Goal: Information Seeking & Learning: Check status

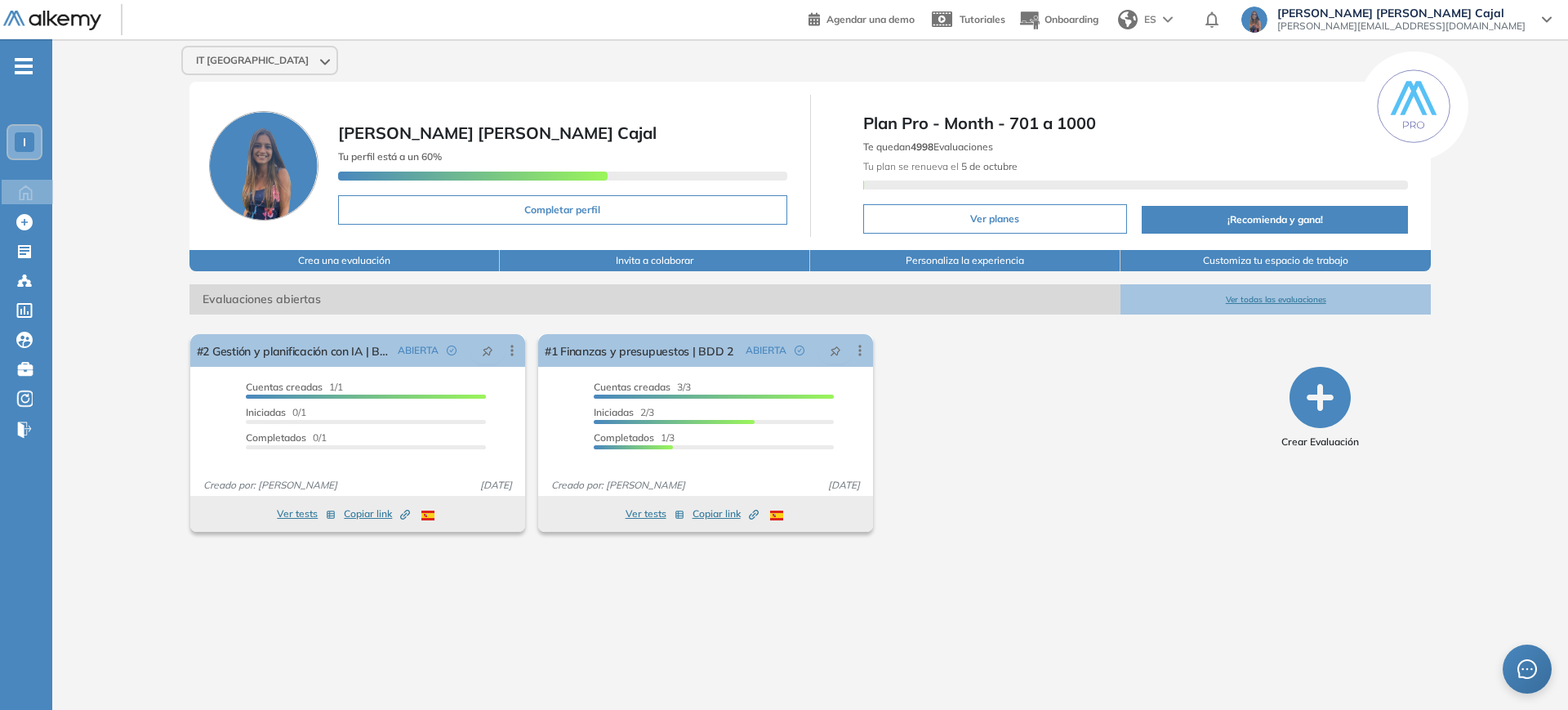
click at [30, 137] on div "I" at bounding box center [24, 142] width 20 height 20
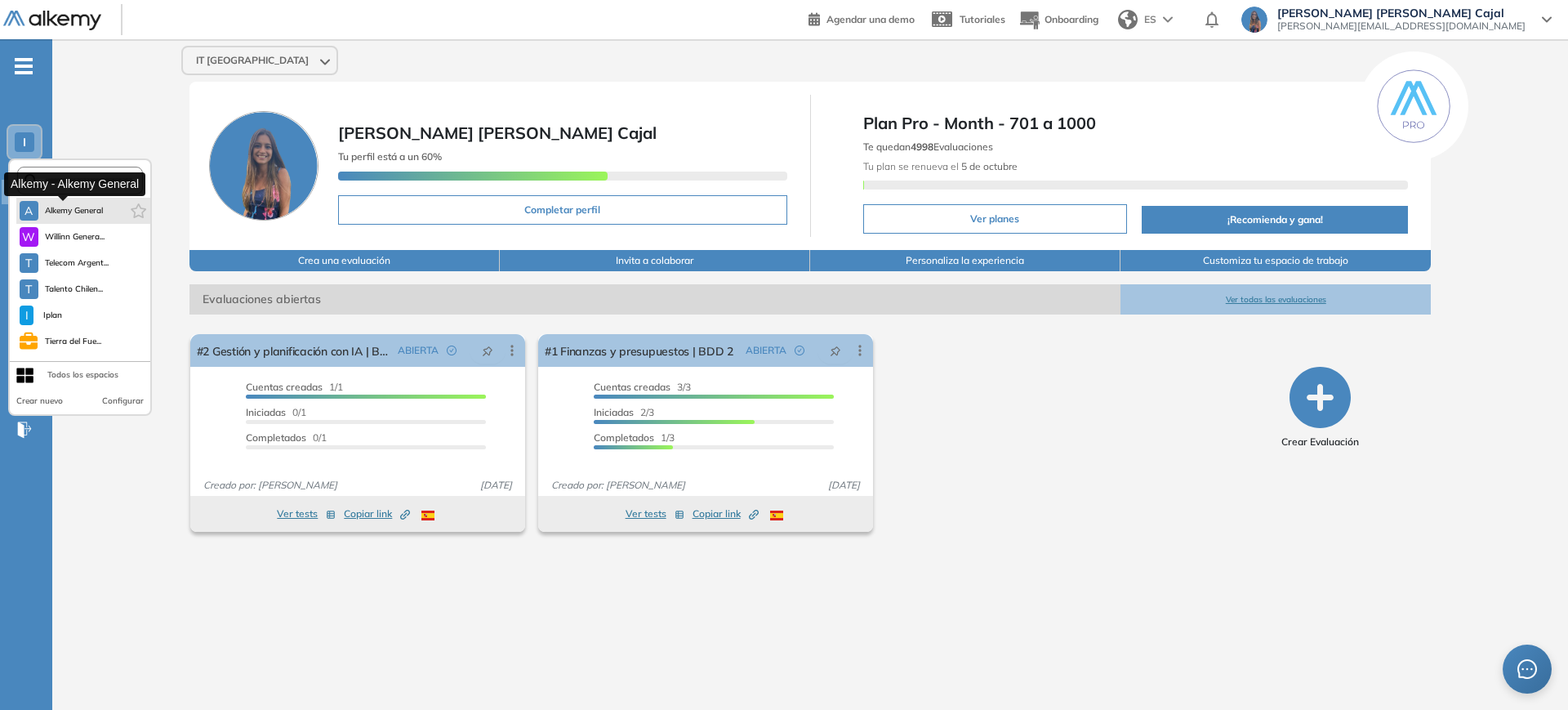
click at [60, 208] on span "Alkemy General" at bounding box center [74, 210] width 59 height 13
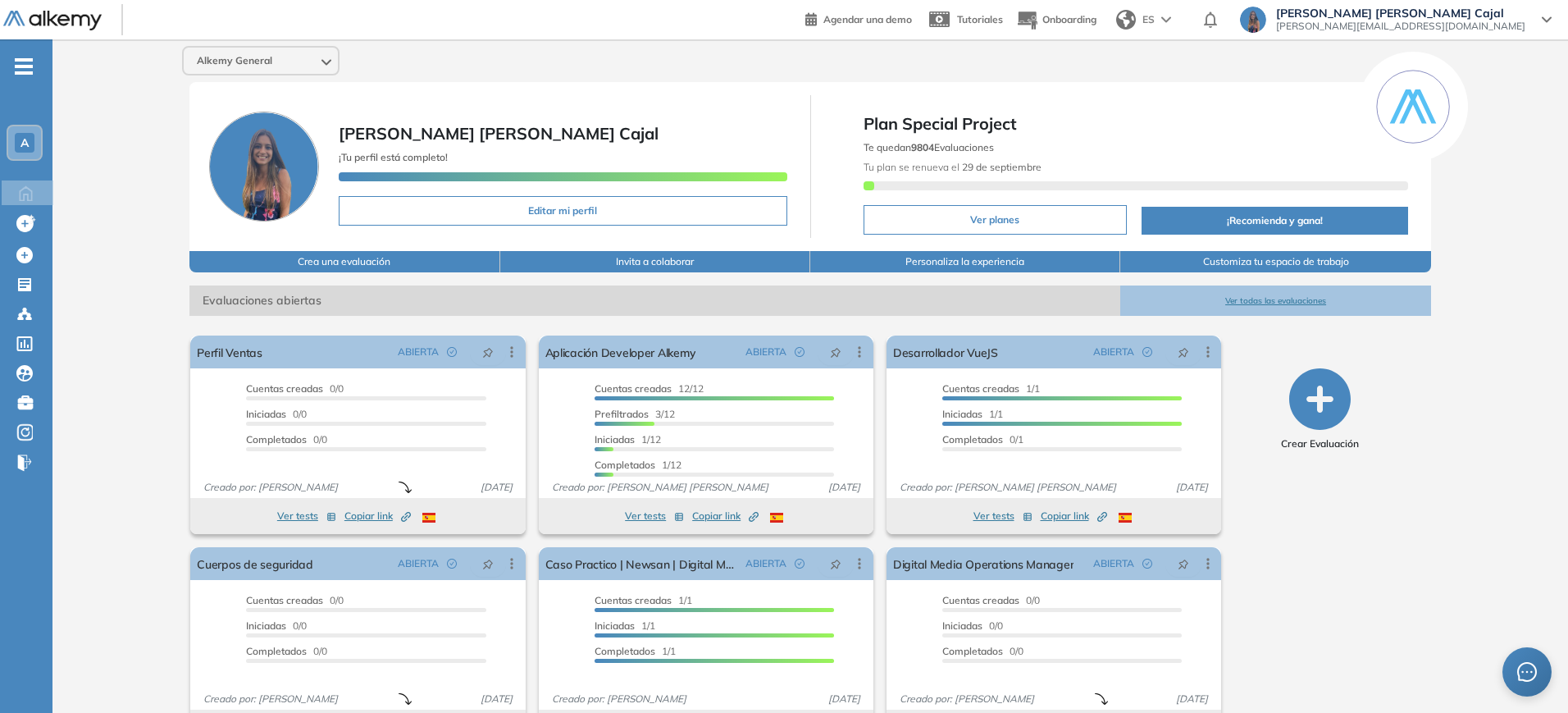
click at [1252, 296] on button "Ver todas las evaluaciones" at bounding box center [1275, 301] width 310 height 31
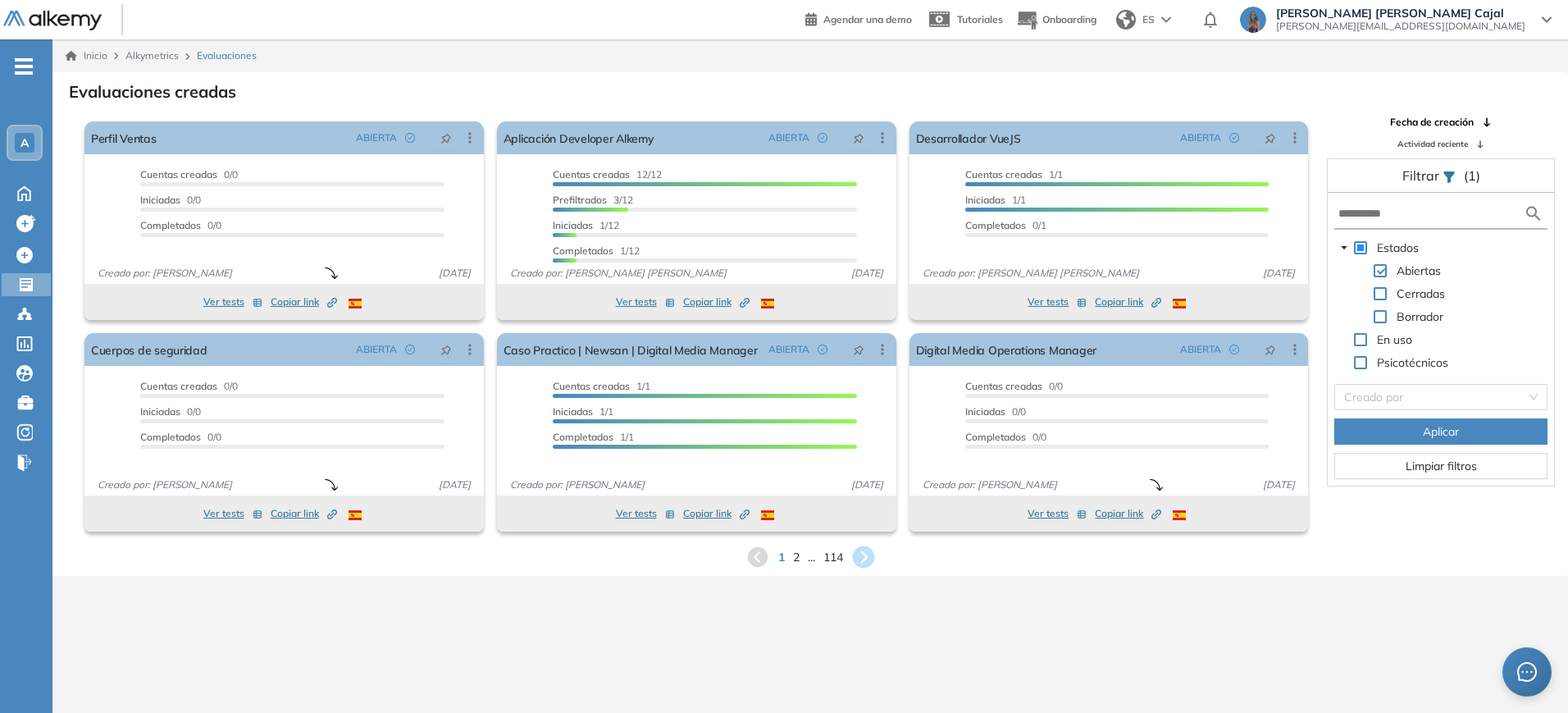
click at [859, 553] on icon at bounding box center [862, 556] width 22 height 22
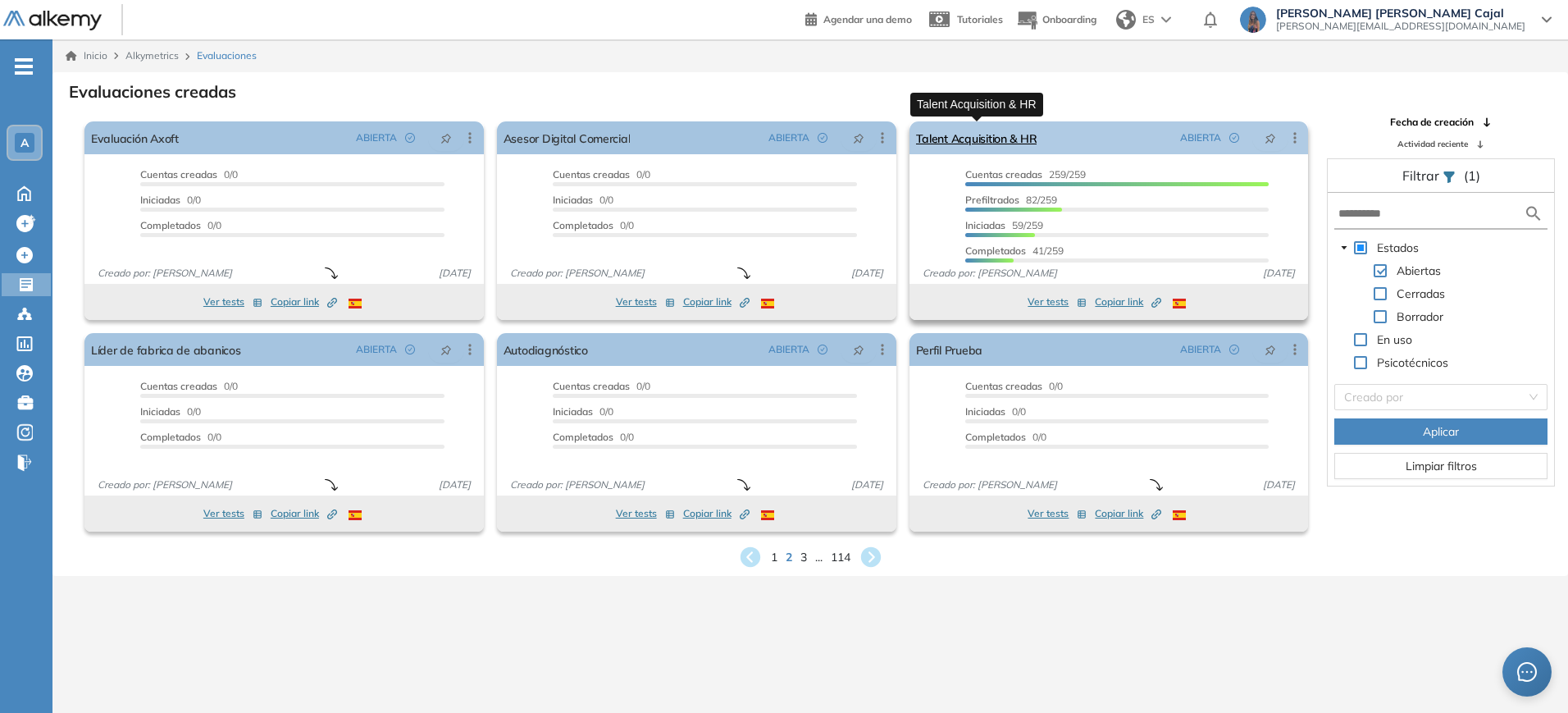
click at [987, 140] on link "Talent Acquisition & HR" at bounding box center [976, 138] width 121 height 32
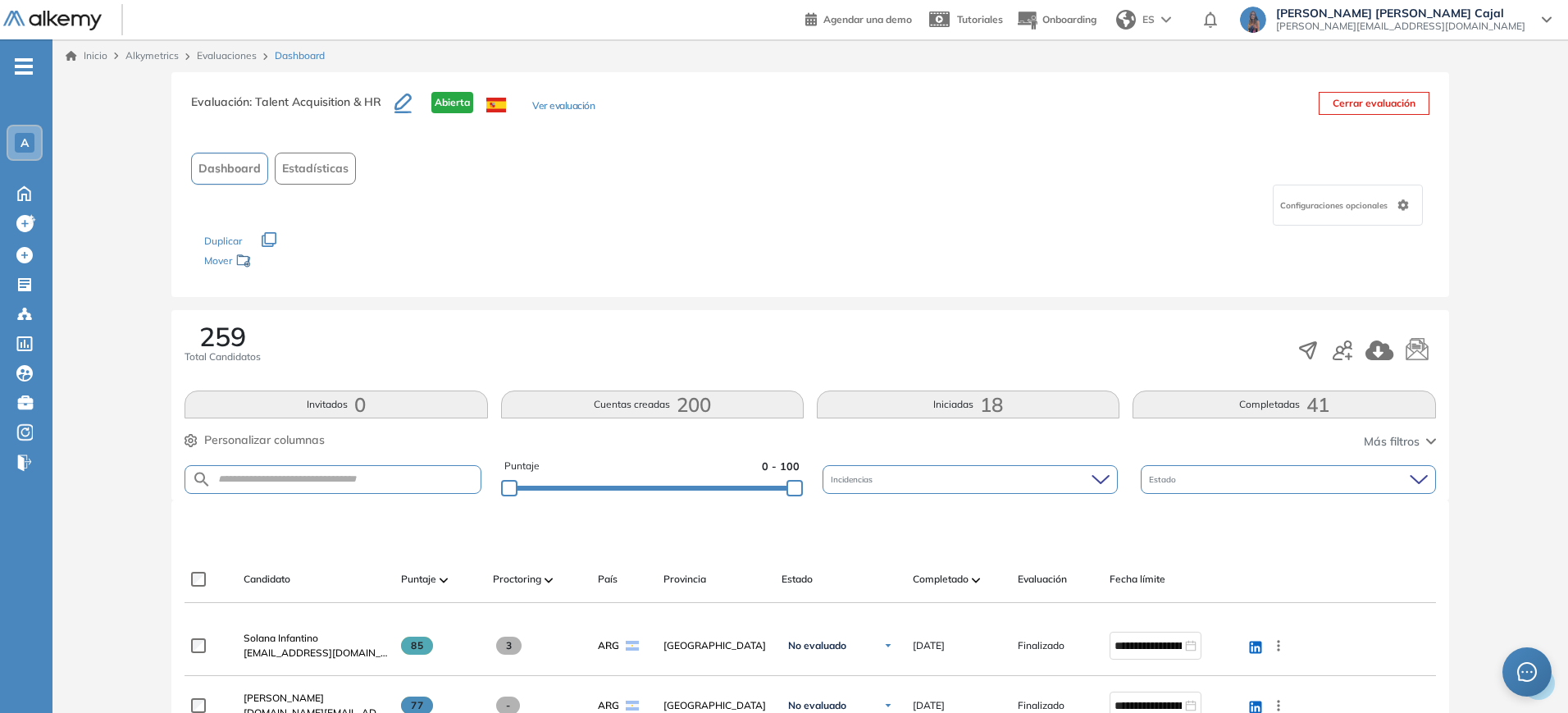
click at [1254, 397] on button "Completadas 41" at bounding box center [1284, 403] width 303 height 28
click at [972, 577] on img at bounding box center [976, 579] width 9 height 5
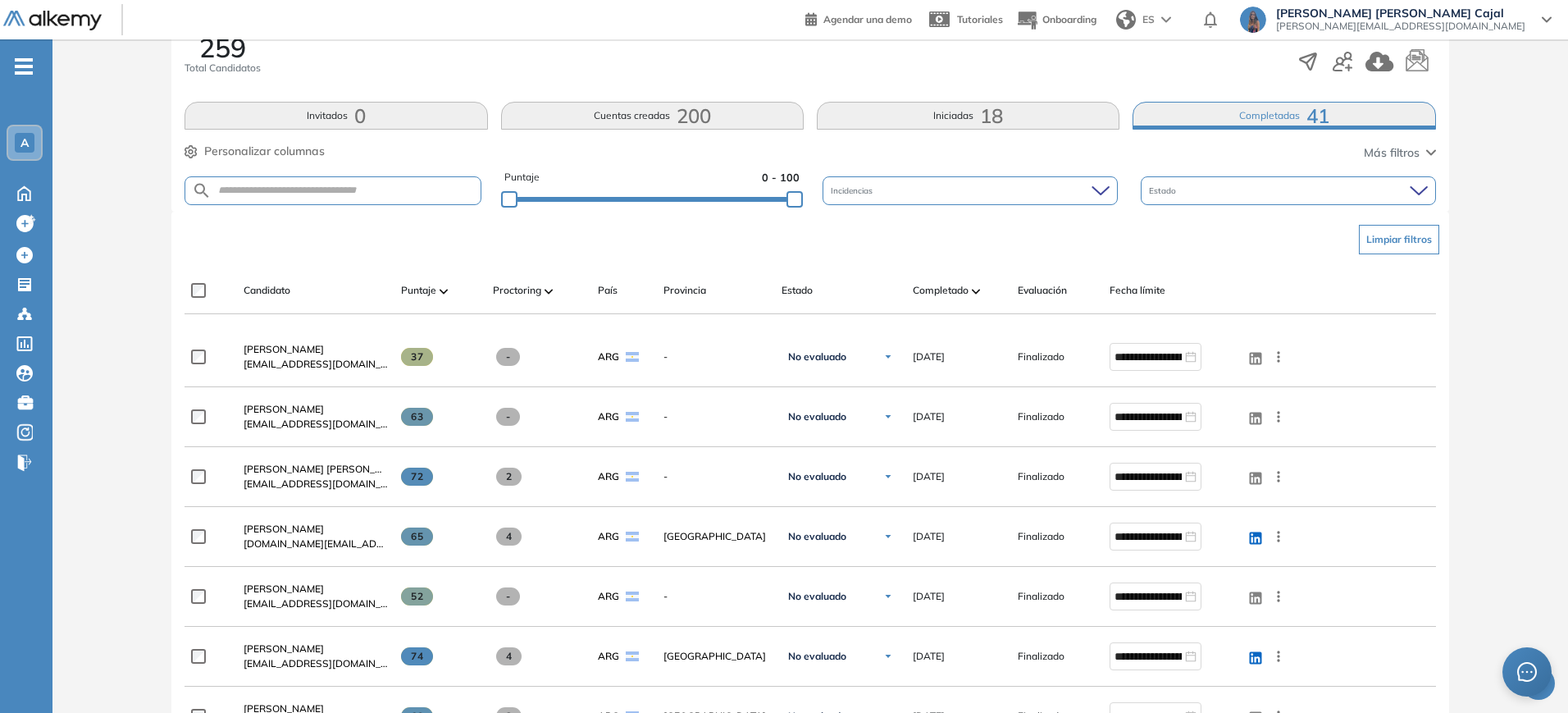
scroll to position [396, 0]
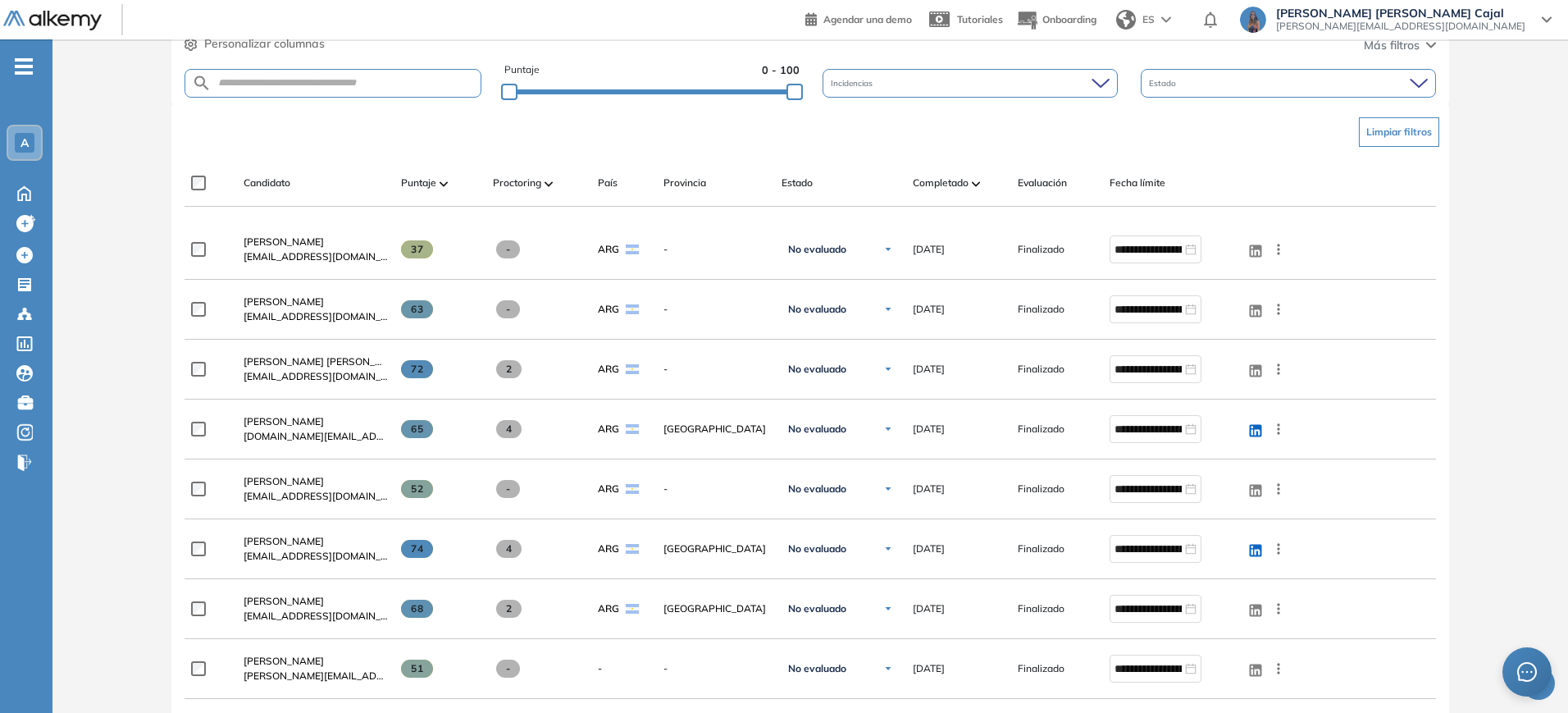
click at [437, 186] on div "Puntaje" at bounding box center [441, 183] width 78 height 20
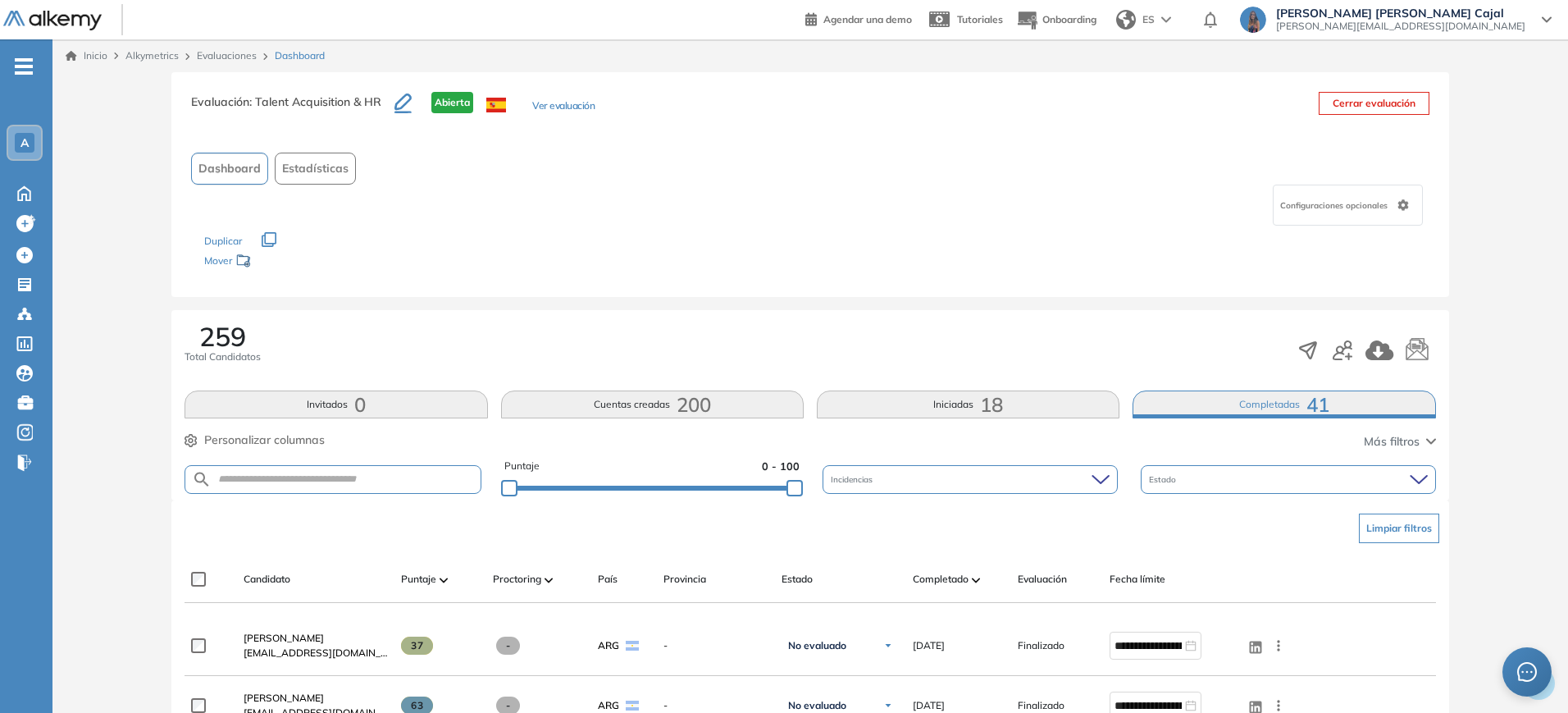
click at [440, 577] on img at bounding box center [444, 579] width 9 height 5
click at [565, 104] on button "Ver evaluación" at bounding box center [563, 107] width 62 height 17
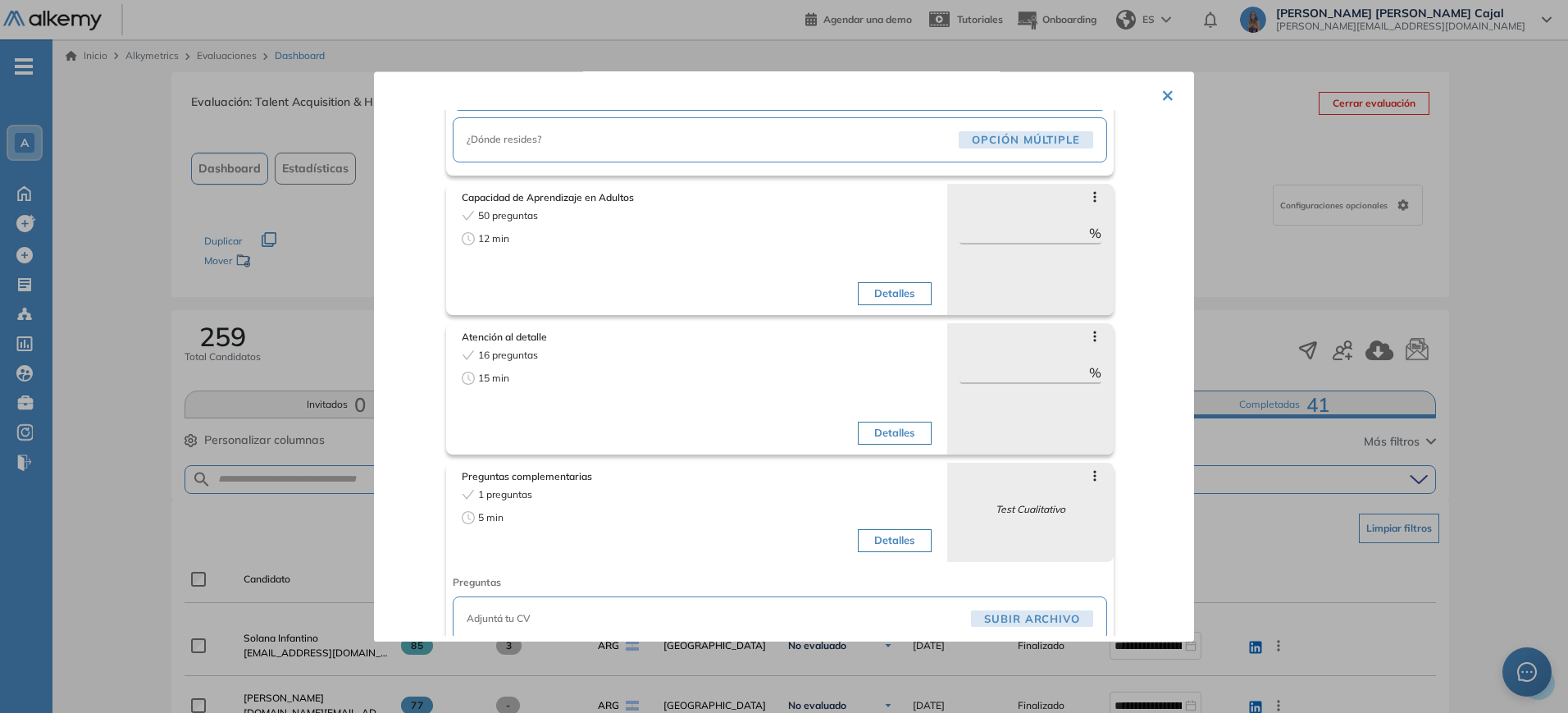
scroll to position [270, 0]
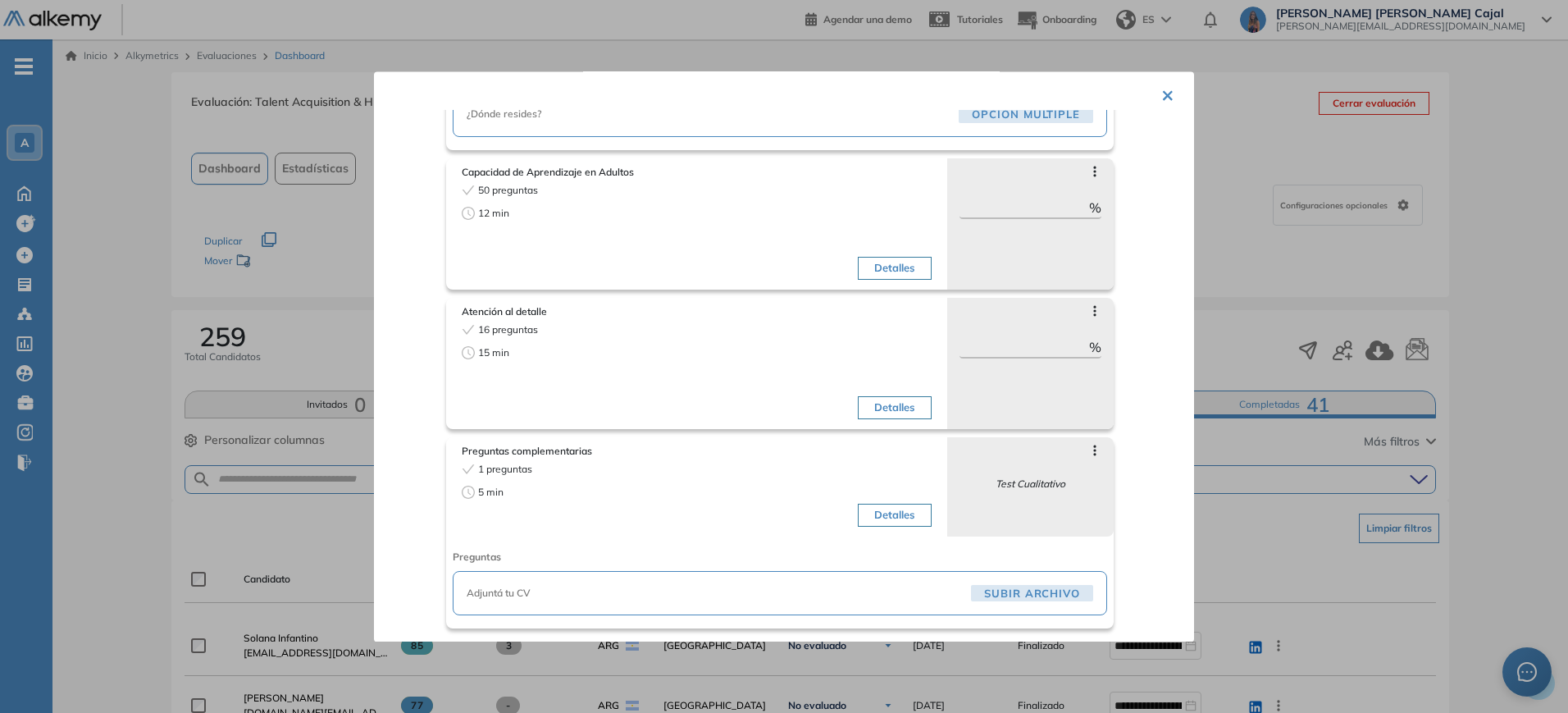
click at [1164, 96] on button "×" at bounding box center [1168, 94] width 13 height 32
